Goal: Transaction & Acquisition: Purchase product/service

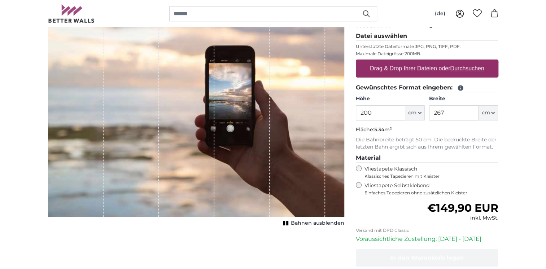
scroll to position [180, 0]
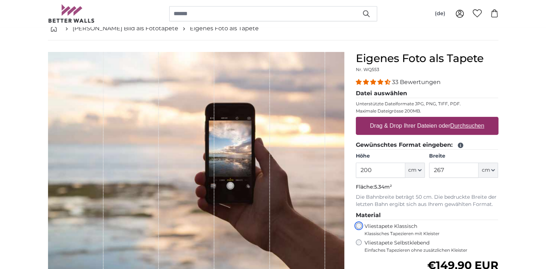
scroll to position [36, 0]
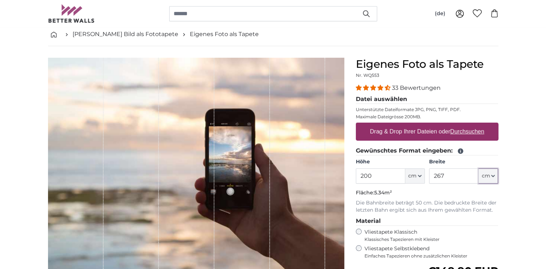
click at [490, 177] on button "cm" at bounding box center [487, 175] width 19 height 15
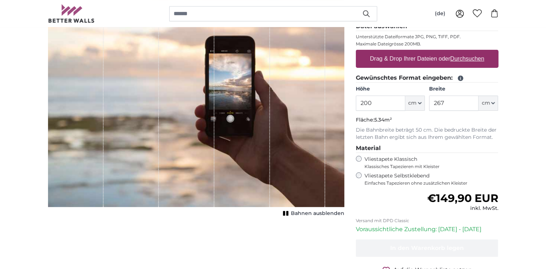
scroll to position [108, 0]
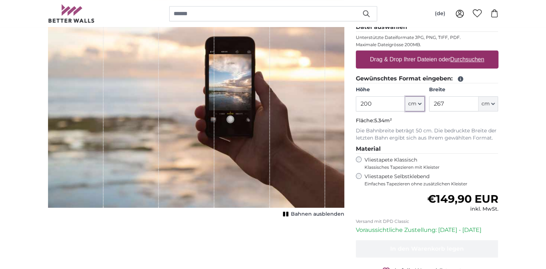
click at [418, 109] on button "cm" at bounding box center [414, 103] width 19 height 15
click at [344, 103] on img "1 of 1" at bounding box center [196, 97] width 296 height 222
drag, startPoint x: 378, startPoint y: 103, endPoint x: 354, endPoint y: 103, distance: 24.2
click at [354, 103] on div "Eigenes Foto als Tapete Nr. WQ553 33 Bewertungen Datei auswählen Unterstützte D…" at bounding box center [427, 148] width 154 height 325
type input "230"
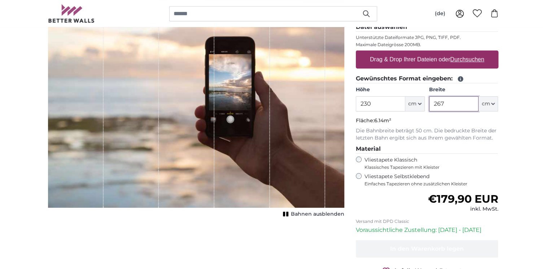
drag, startPoint x: 453, startPoint y: 100, endPoint x: 432, endPoint y: 100, distance: 21.6
click at [432, 100] on input "267" at bounding box center [453, 103] width 49 height 15
type input "300"
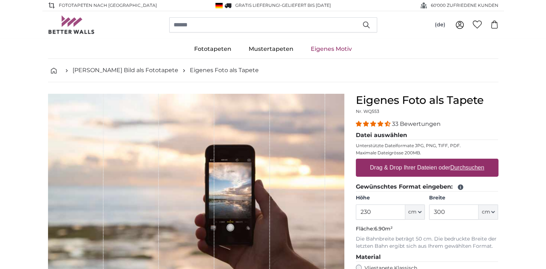
drag, startPoint x: 476, startPoint y: 213, endPoint x: 444, endPoint y: 66, distance: 150.2
